Goal: Information Seeking & Learning: Learn about a topic

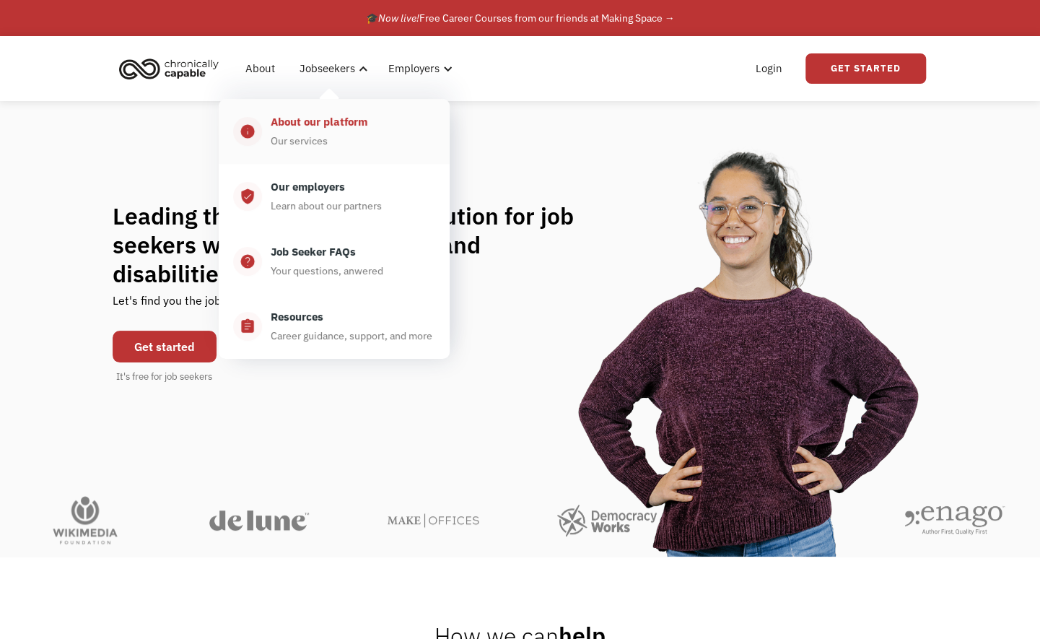
click at [310, 121] on div "About our platform" at bounding box center [319, 121] width 97 height 17
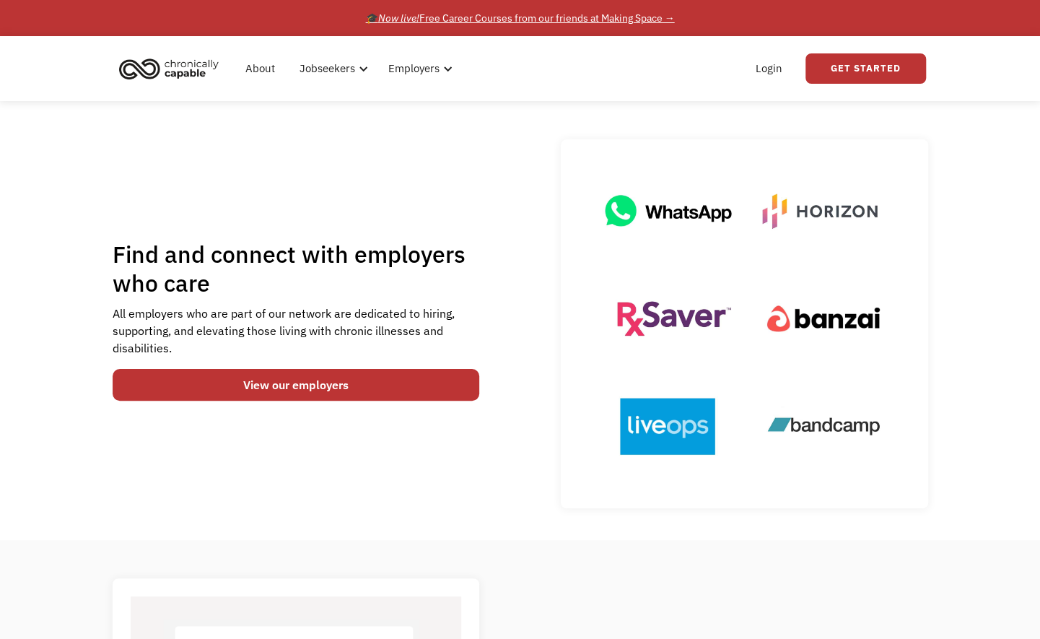
click at [533, 17] on div "🎓 Now live! Free Career Courses from our friends at Making Space →" at bounding box center [520, 17] width 309 height 17
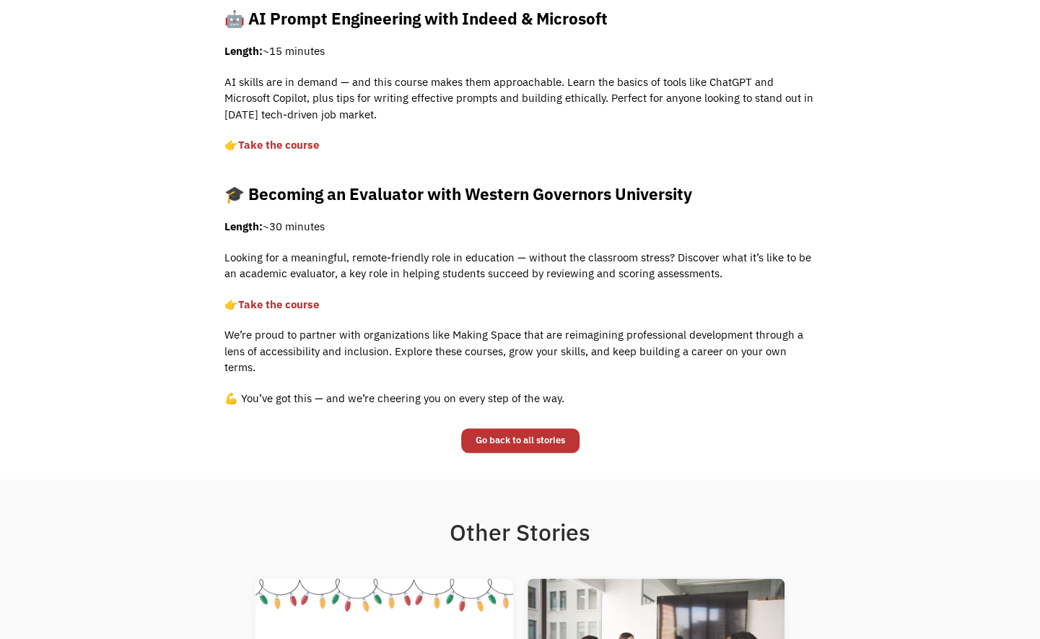
scroll to position [361, 0]
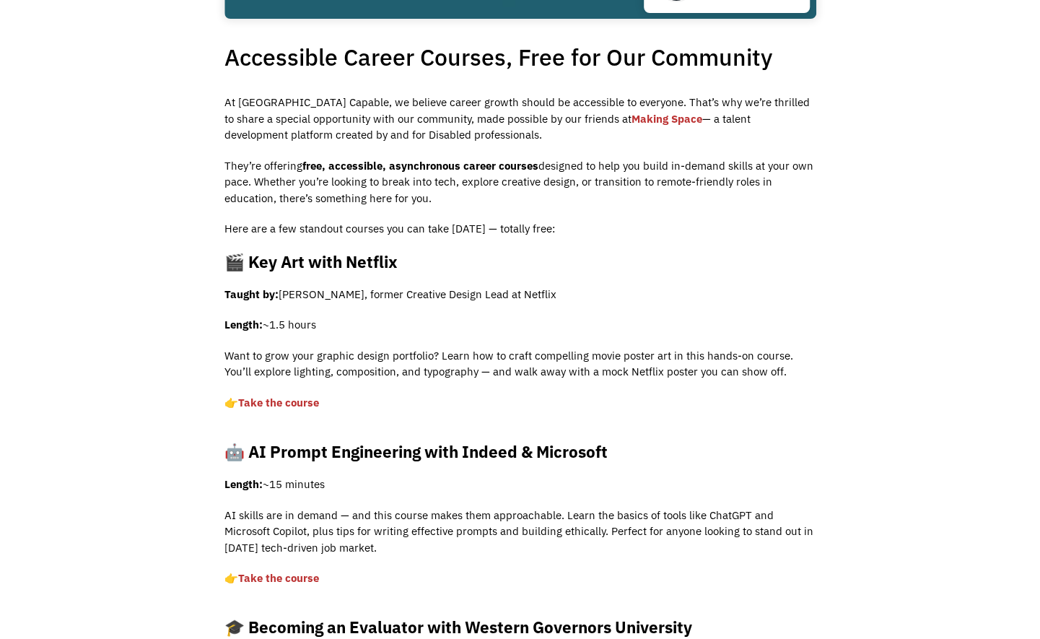
click at [323, 261] on strong "🎬 Key Art with Netflix" at bounding box center [311, 261] width 173 height 21
click at [280, 409] on link "Take the course ‍" at bounding box center [278, 403] width 81 height 14
